Goal: Information Seeking & Learning: Check status

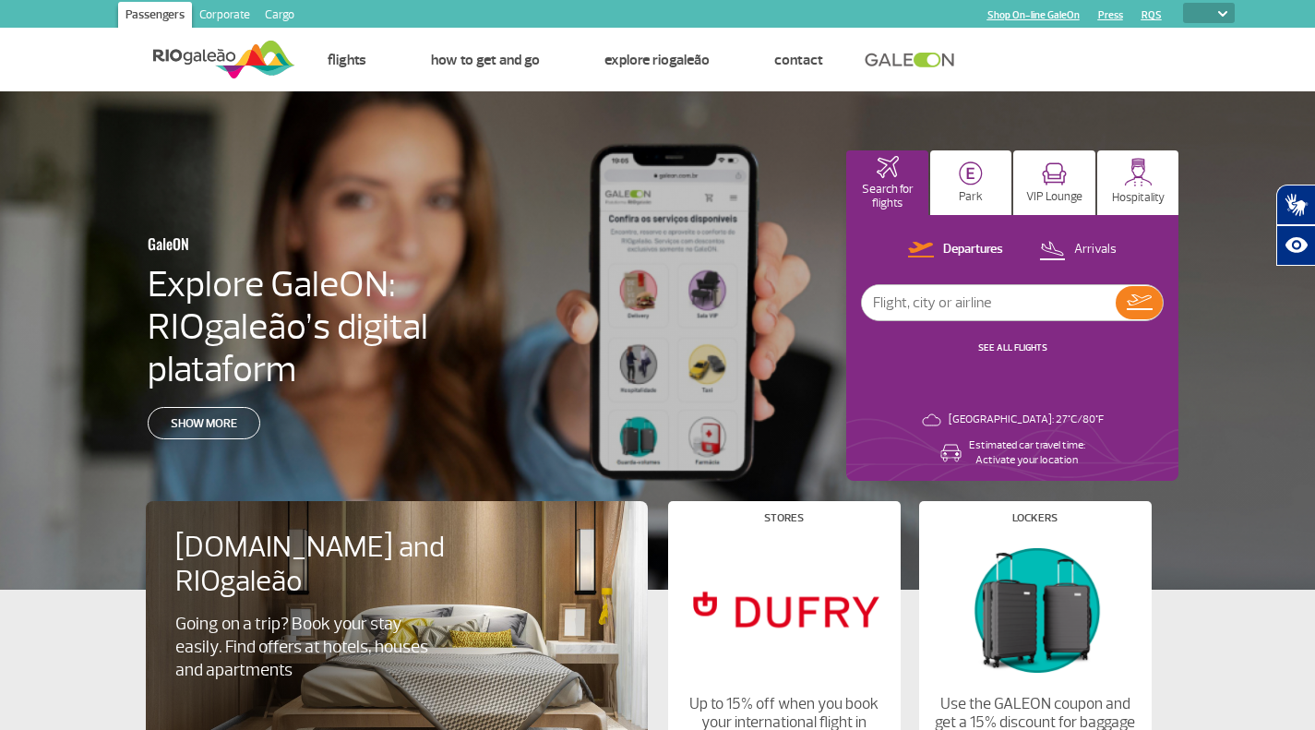
select select
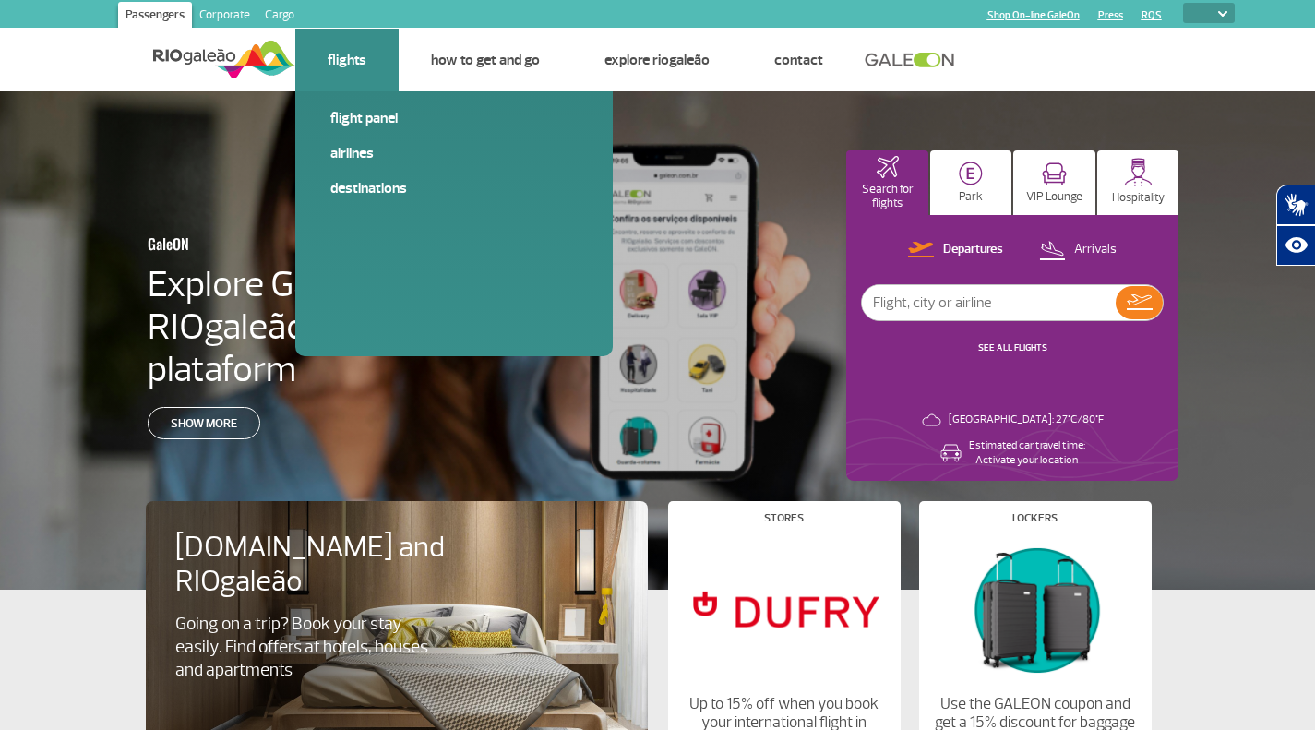
click at [339, 67] on link "Flights" at bounding box center [347, 60] width 39 height 18
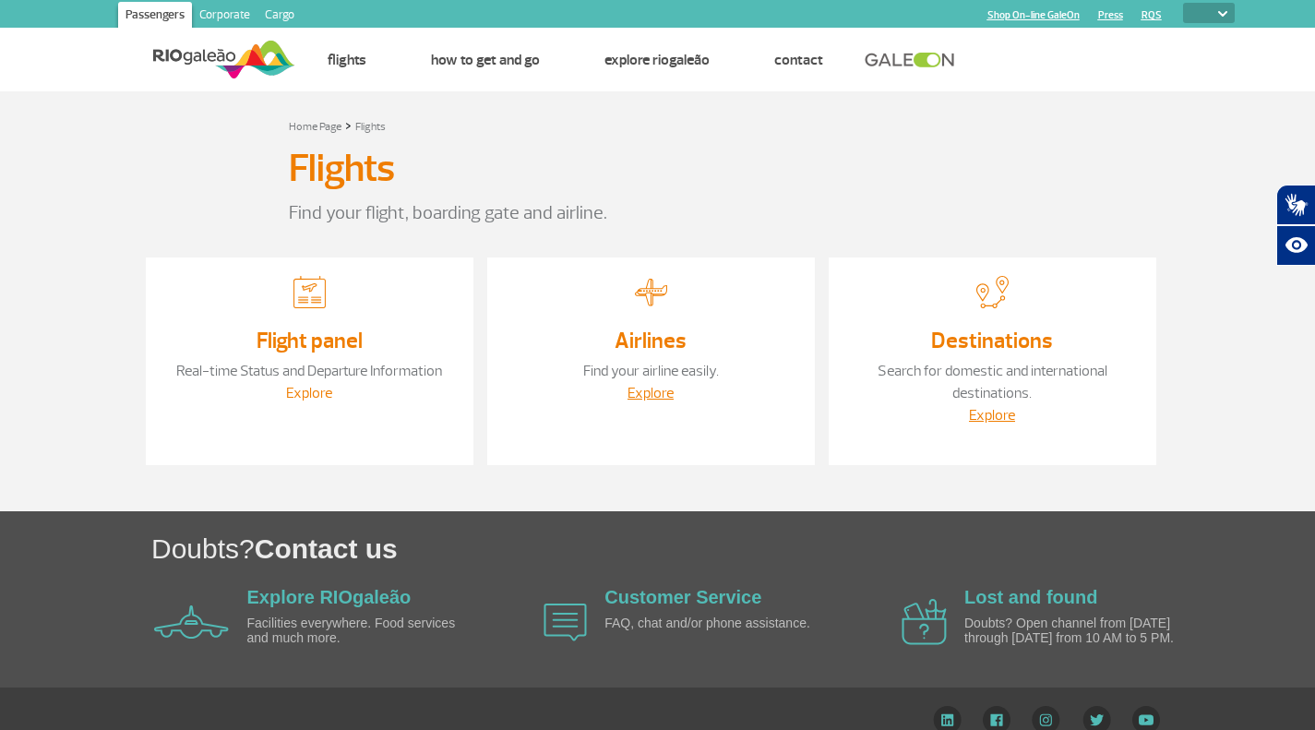
click at [322, 388] on link "Explore" at bounding box center [309, 393] width 46 height 18
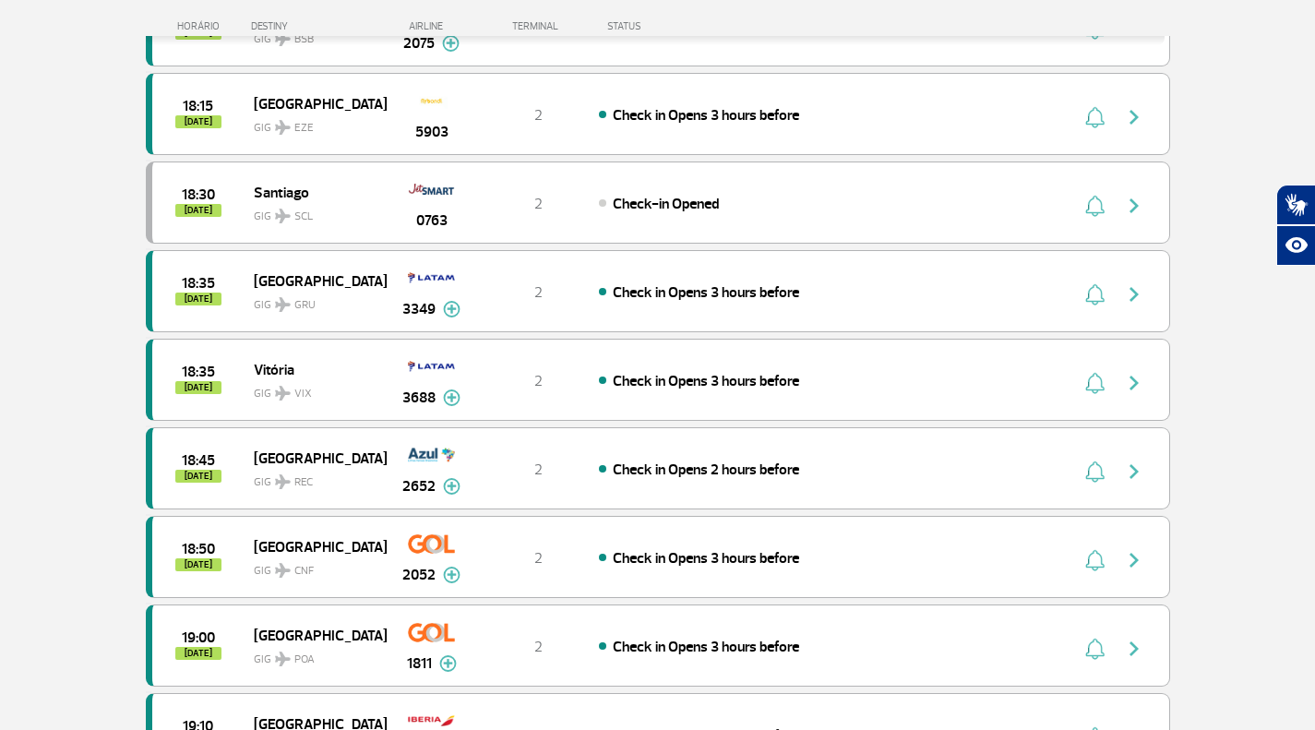
scroll to position [1323, 0]
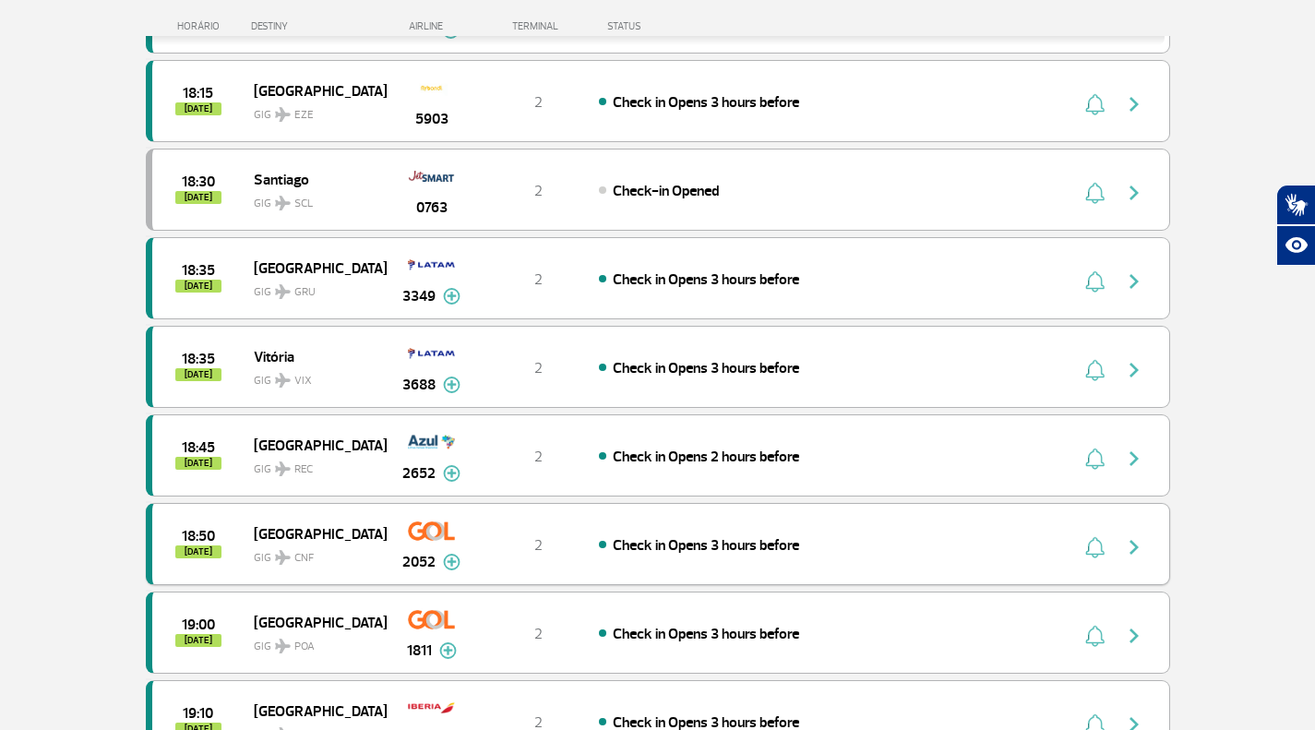
click at [347, 536] on span "[GEOGRAPHIC_DATA]" at bounding box center [313, 534] width 118 height 24
